Goal: Navigation & Orientation: Find specific page/section

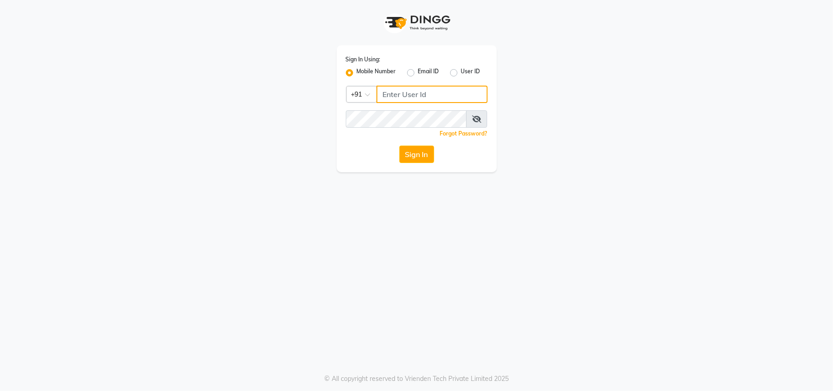
type input "9811881771"
drag, startPoint x: 432, startPoint y: 144, endPoint x: 414, endPoint y: 155, distance: 21.4
click at [428, 148] on div "Sign In Using: Mobile Number Email ID User ID Country Code × [PHONE_NUMBER] Rem…" at bounding box center [417, 108] width 160 height 127
click at [421, 152] on button "Sign In" at bounding box center [416, 153] width 35 height 17
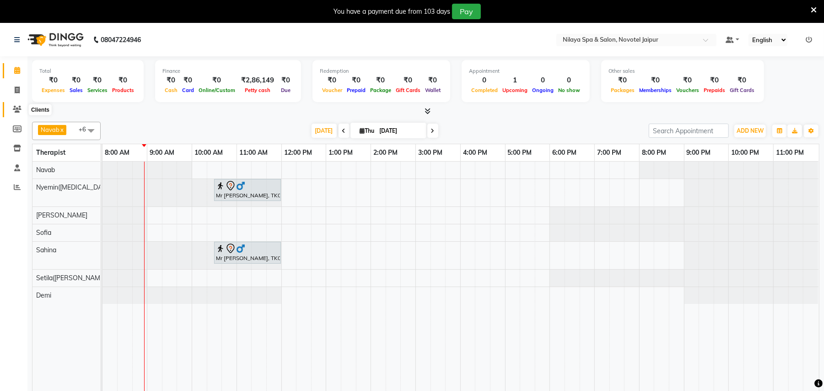
click at [13, 110] on icon at bounding box center [17, 109] width 9 height 7
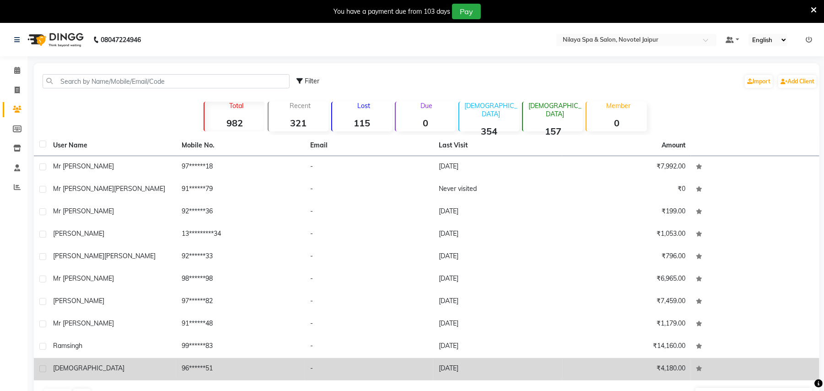
scroll to position [28, 0]
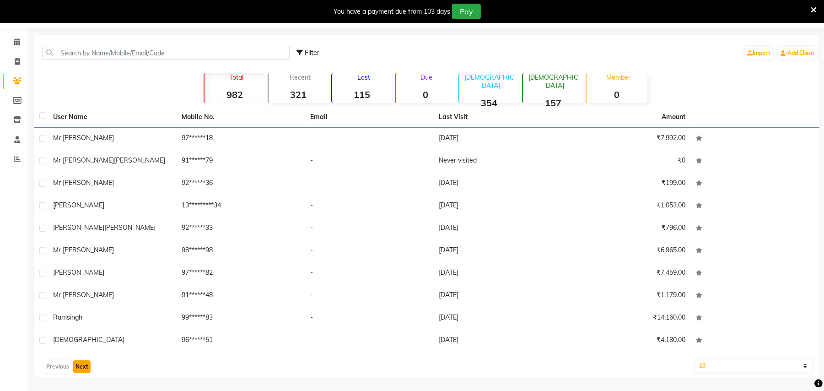
click at [80, 367] on button "Next" at bounding box center [81, 366] width 17 height 13
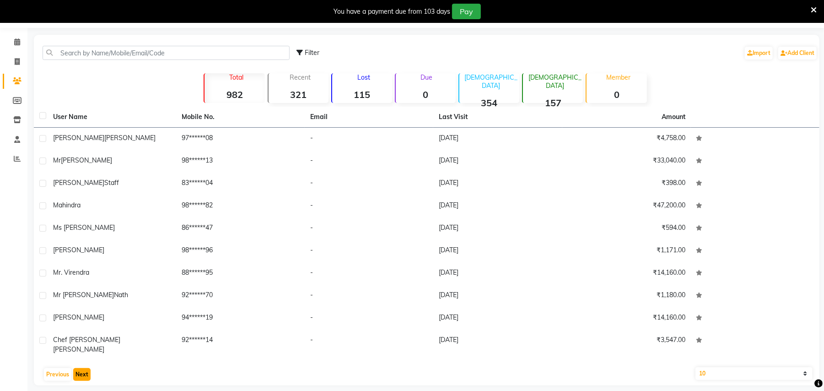
click at [80, 368] on button "Next" at bounding box center [81, 374] width 17 height 13
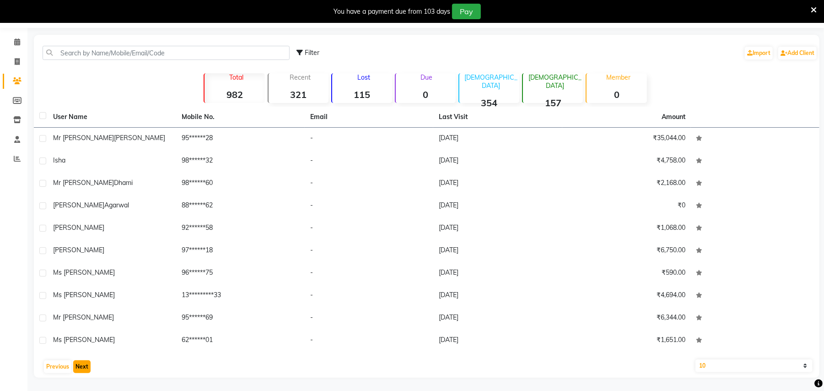
click at [80, 367] on button "Next" at bounding box center [81, 366] width 17 height 13
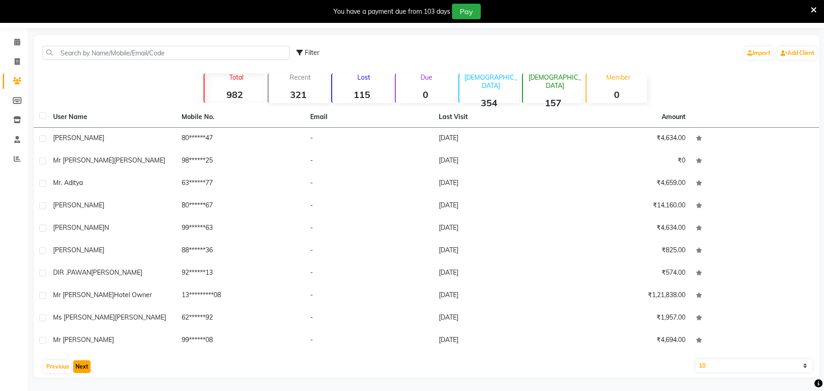
click at [81, 366] on button "Next" at bounding box center [81, 366] width 17 height 13
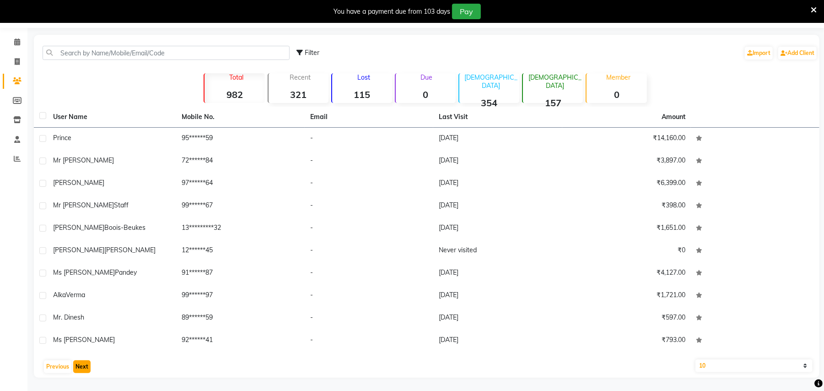
click at [80, 364] on button "Next" at bounding box center [81, 366] width 17 height 13
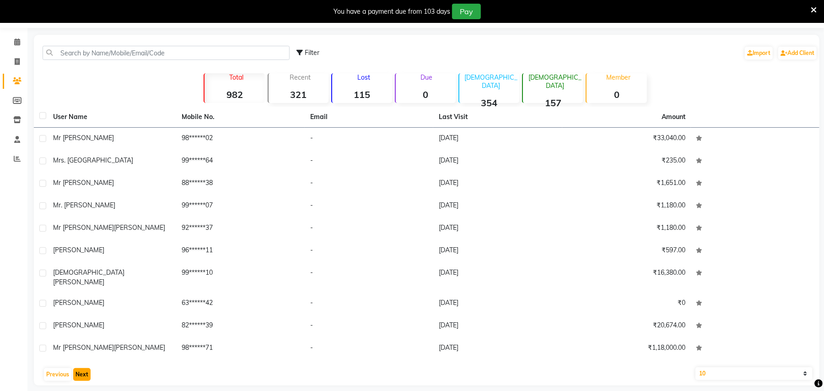
click at [80, 368] on button "Next" at bounding box center [81, 374] width 17 height 13
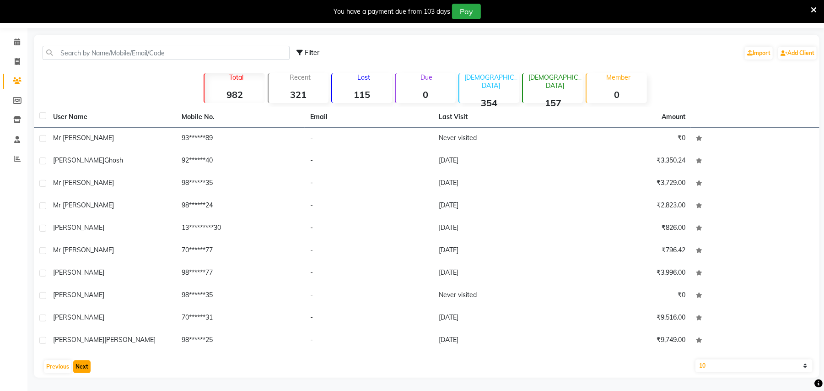
click at [80, 364] on button "Next" at bounding box center [81, 366] width 17 height 13
click at [79, 367] on button "Next" at bounding box center [81, 366] width 17 height 13
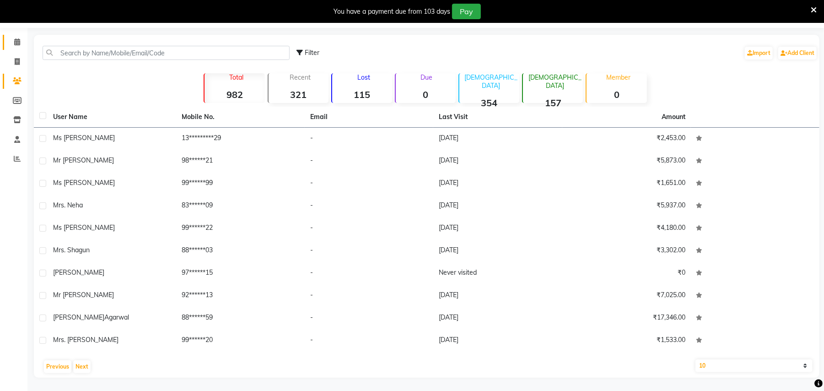
click at [13, 36] on link "Calendar" at bounding box center [14, 42] width 22 height 15
